Goal: Information Seeking & Learning: Learn about a topic

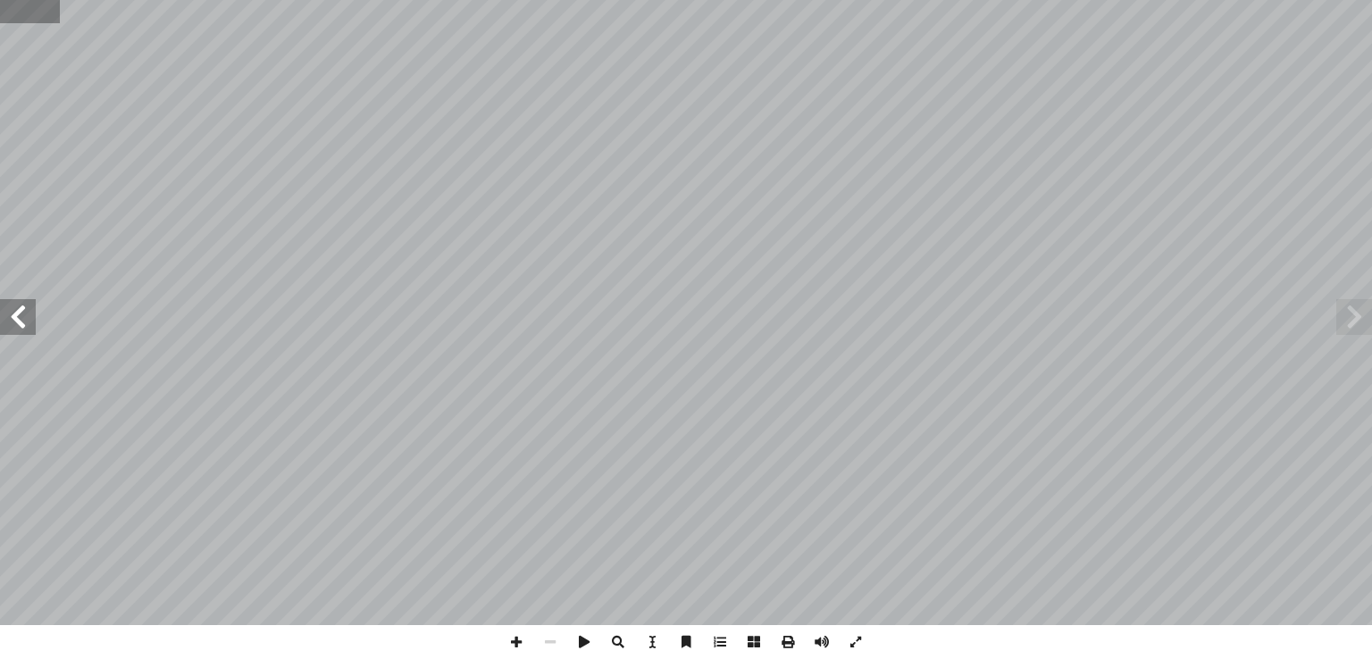
click at [14, 18] on input "text" at bounding box center [29, 11] width 59 height 23
type input "**"
click at [823, 631] on span at bounding box center [822, 642] width 34 height 34
click at [1354, 324] on span at bounding box center [1354, 317] width 36 height 36
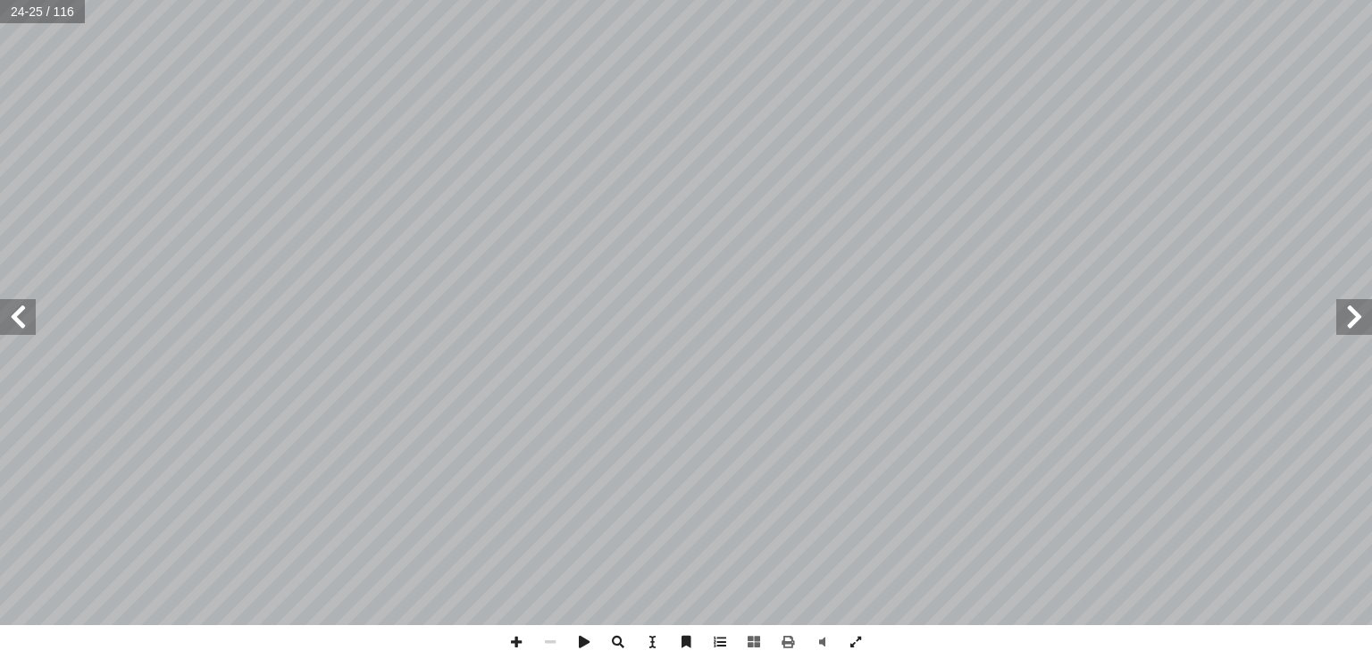
click at [7, 322] on span at bounding box center [18, 317] width 36 height 36
click at [522, 637] on span at bounding box center [516, 642] width 34 height 34
click at [28, 330] on span at bounding box center [18, 317] width 36 height 36
